Goal: Information Seeking & Learning: Learn about a topic

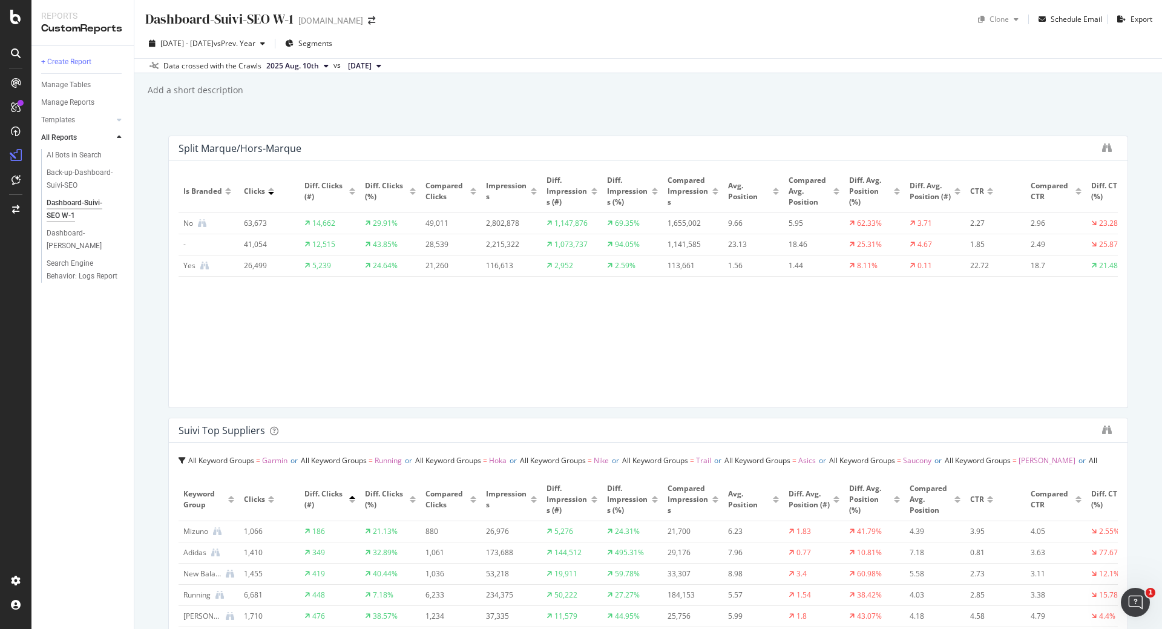
scroll to position [363, 0]
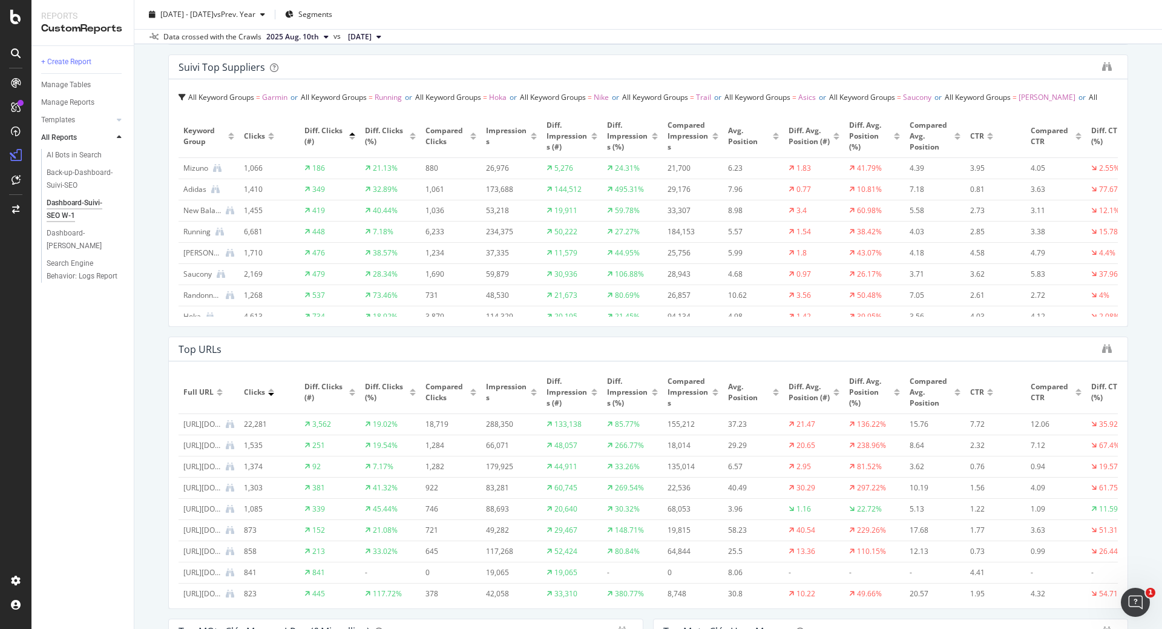
click at [1097, 341] on div "Top URLs" at bounding box center [648, 349] width 959 height 24
click at [1102, 344] on icon "binoculars" at bounding box center [1107, 349] width 10 height 10
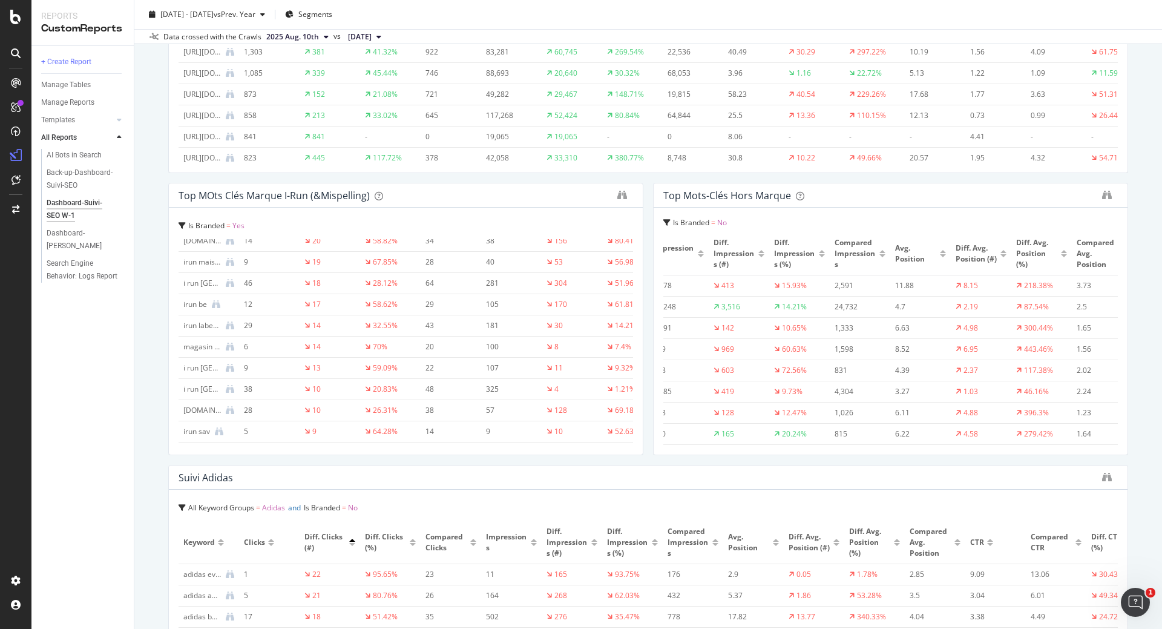
scroll to position [0, 527]
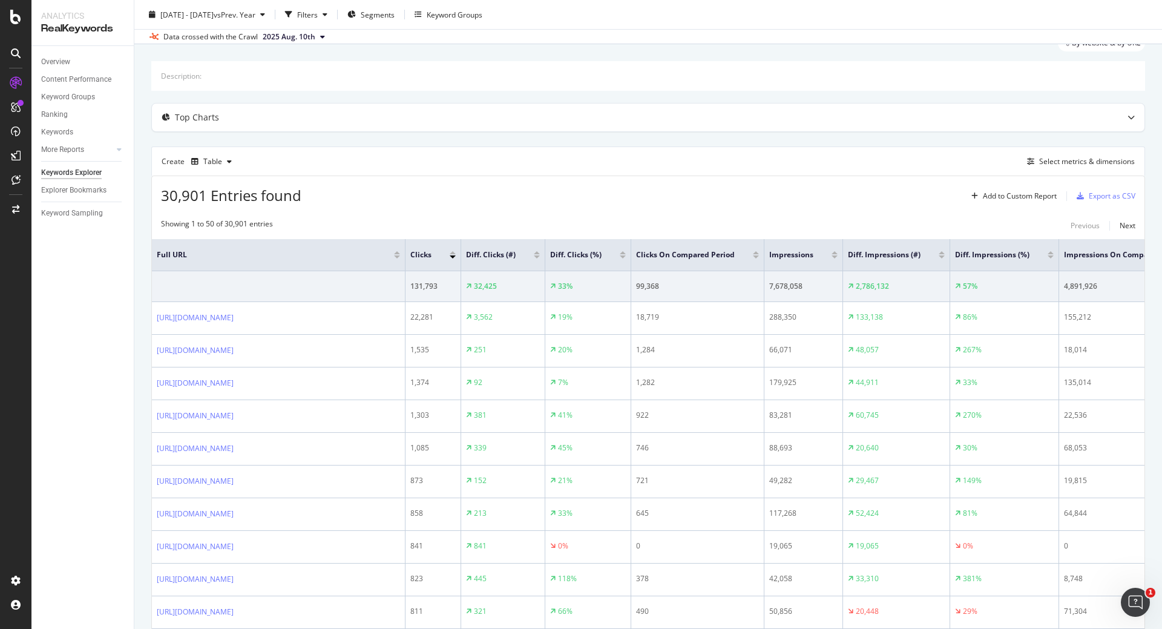
scroll to position [73, 0]
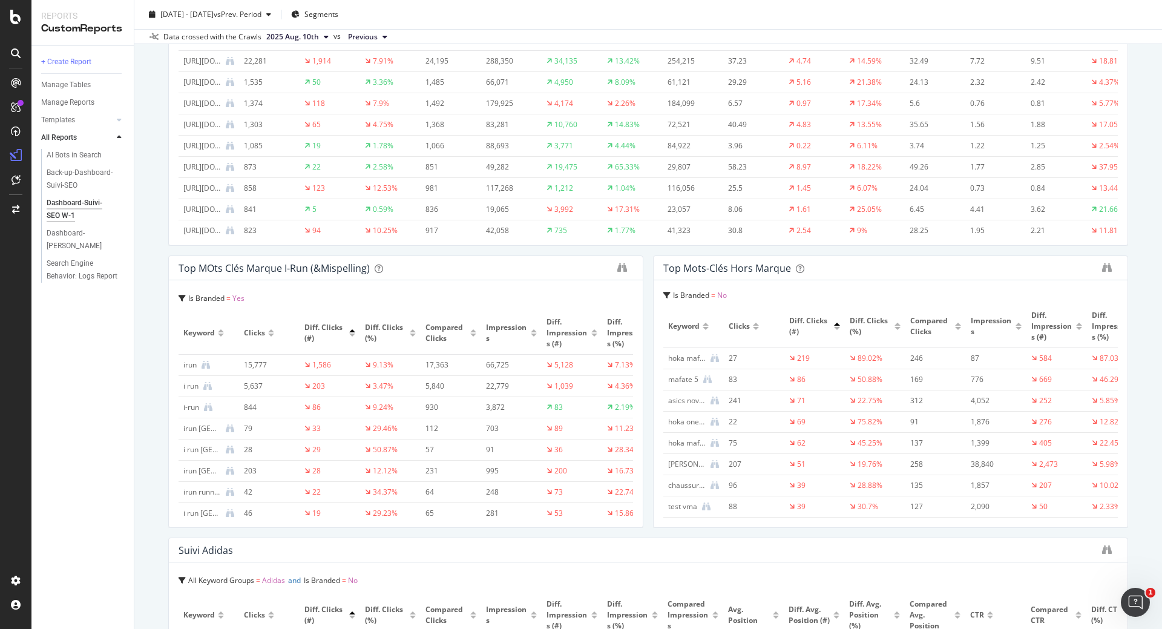
scroll to position [654, 0]
